Goal: Find specific page/section: Find specific page/section

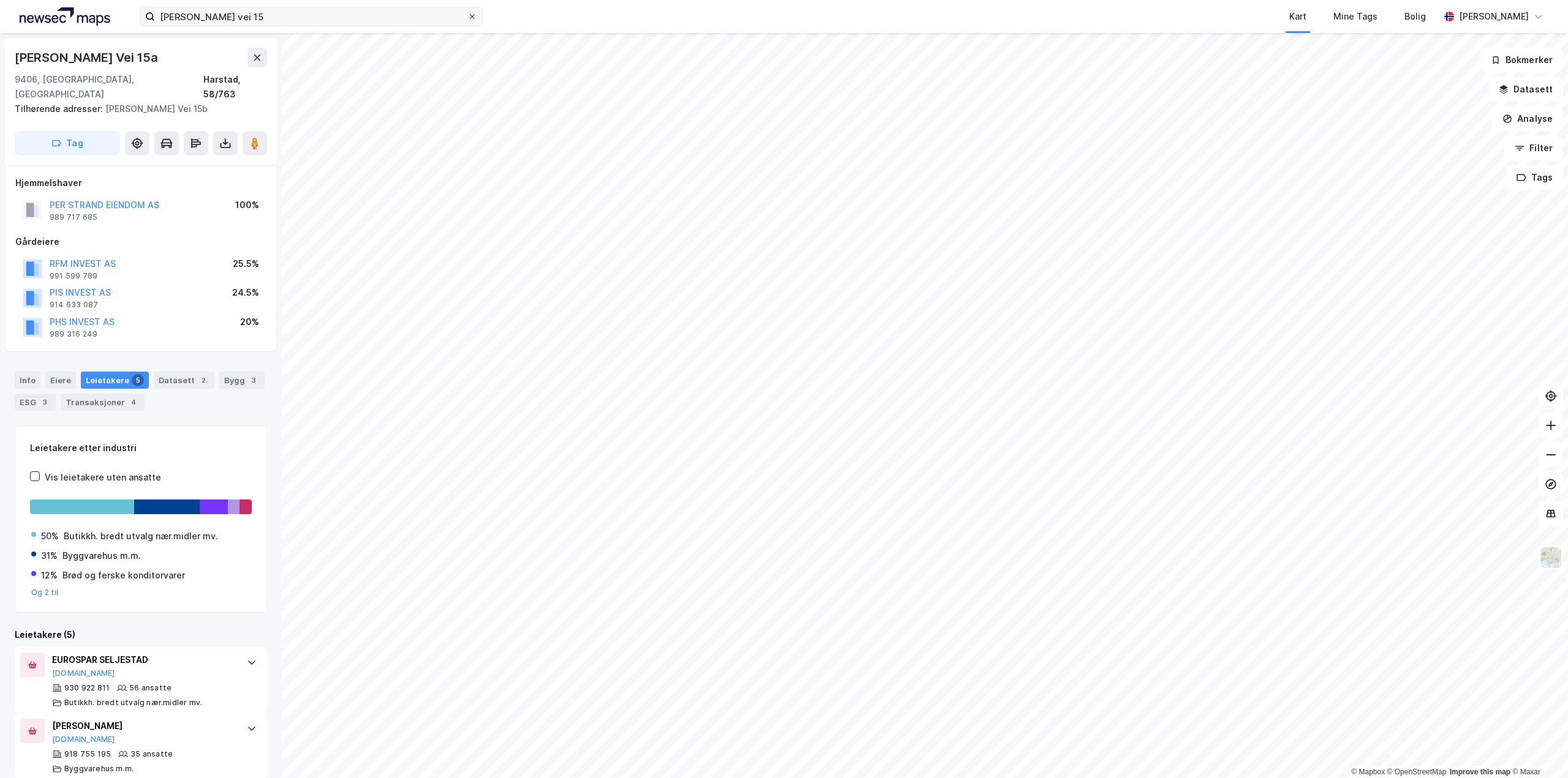
click at [472, 14] on icon at bounding box center [472, 16] width 8 height 8
click at [468, 14] on input "[PERSON_NAME] vei 15" at bounding box center [311, 16] width 313 height 18
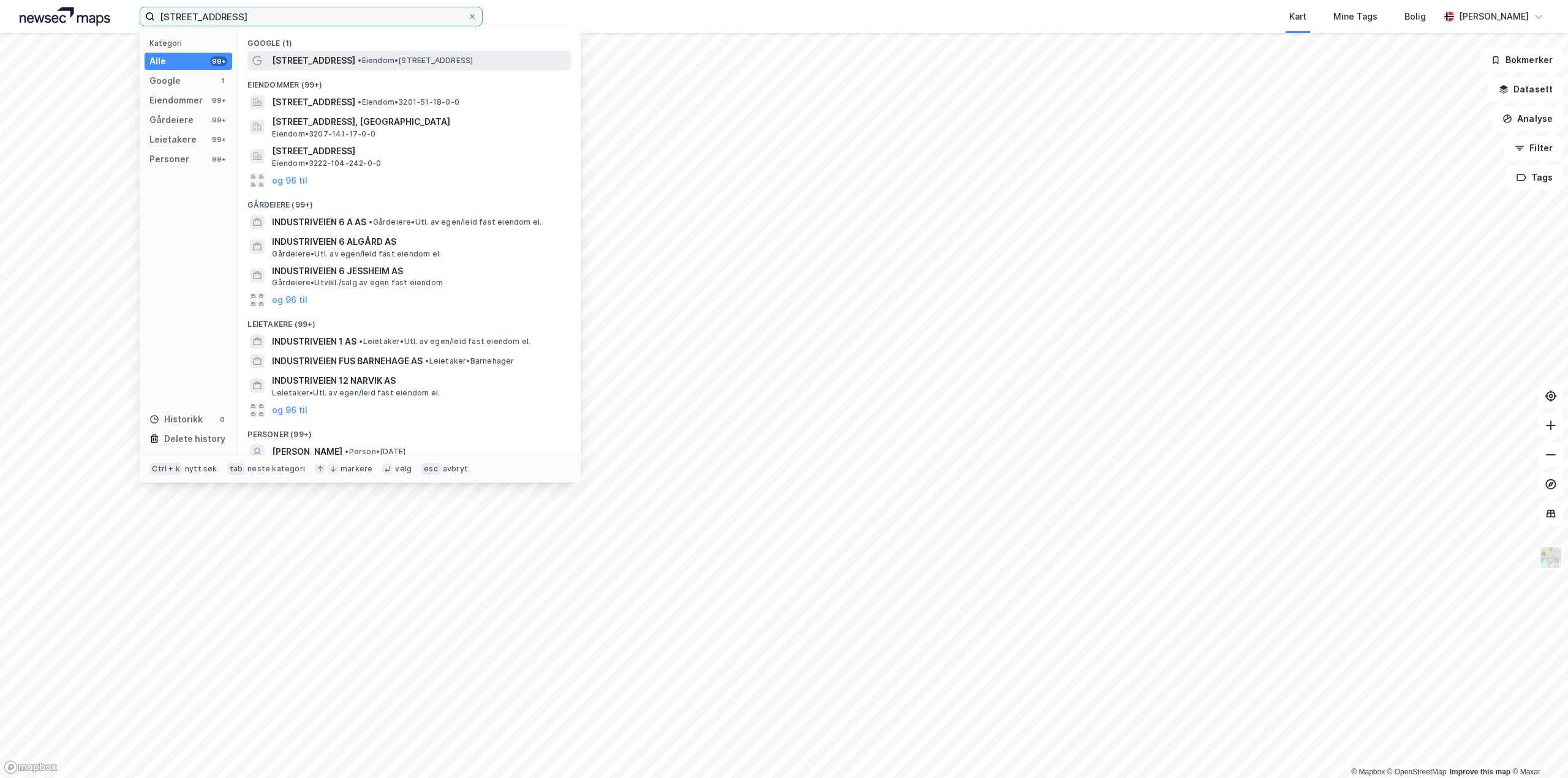
type input "[STREET_ADDRESS]"
click at [322, 68] on div "[STREET_ADDRESS] • Eiendom • [STREET_ADDRESS]" at bounding box center [409, 61] width 323 height 19
